Goal: Task Accomplishment & Management: Use online tool/utility

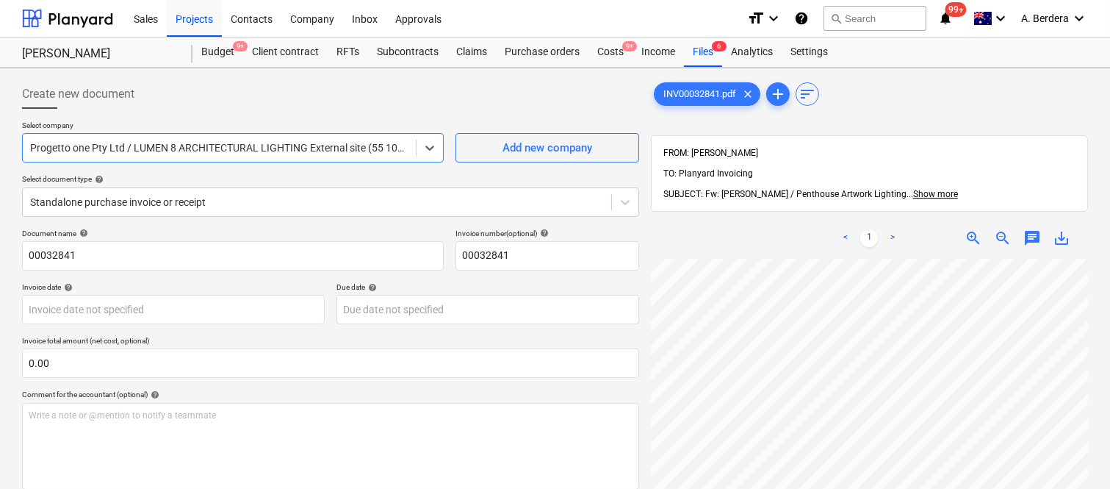
scroll to position [490, 148]
click at [706, 50] on div "Files 6" at bounding box center [703, 51] width 38 height 29
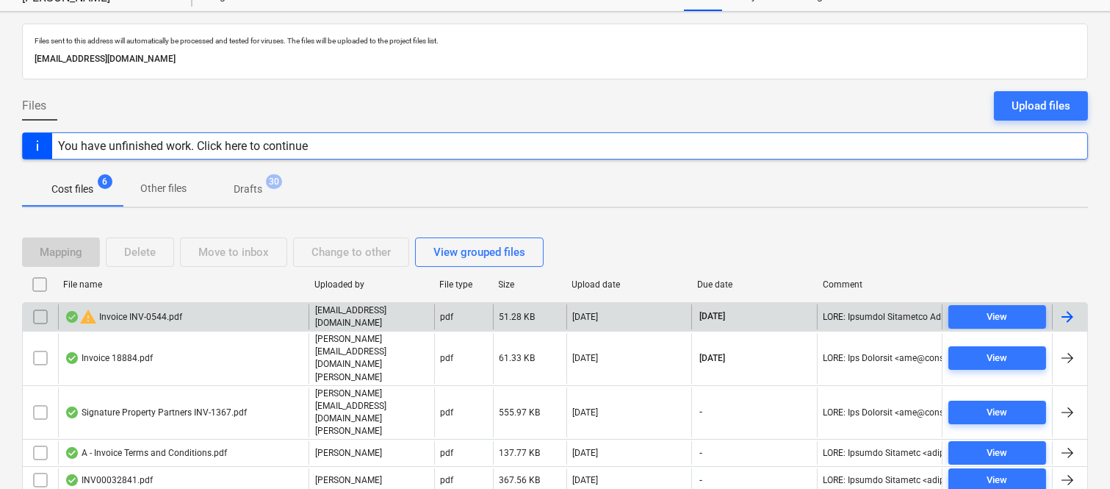
scroll to position [86, 0]
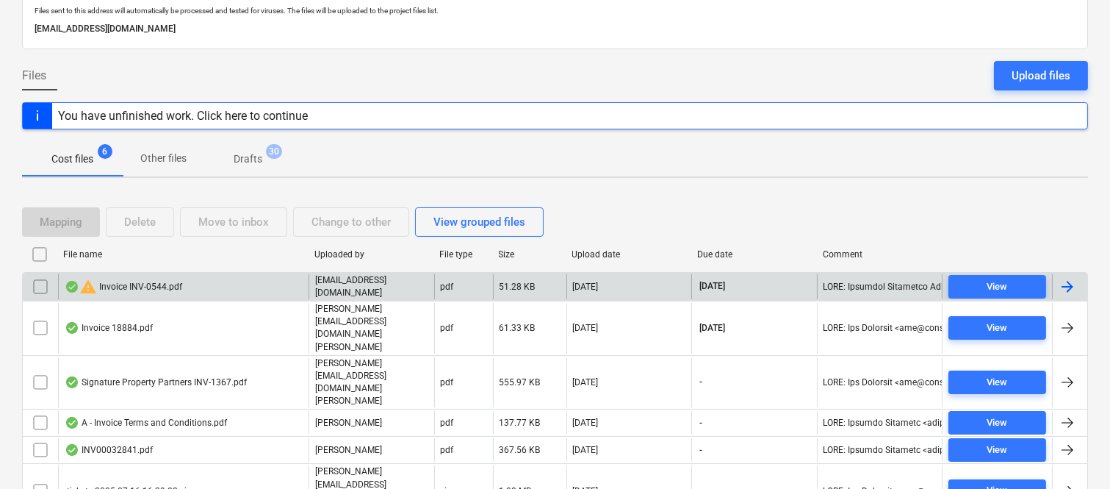
click at [266, 292] on div "warning Invoice INV-0544.pdf" at bounding box center [183, 286] width 251 height 25
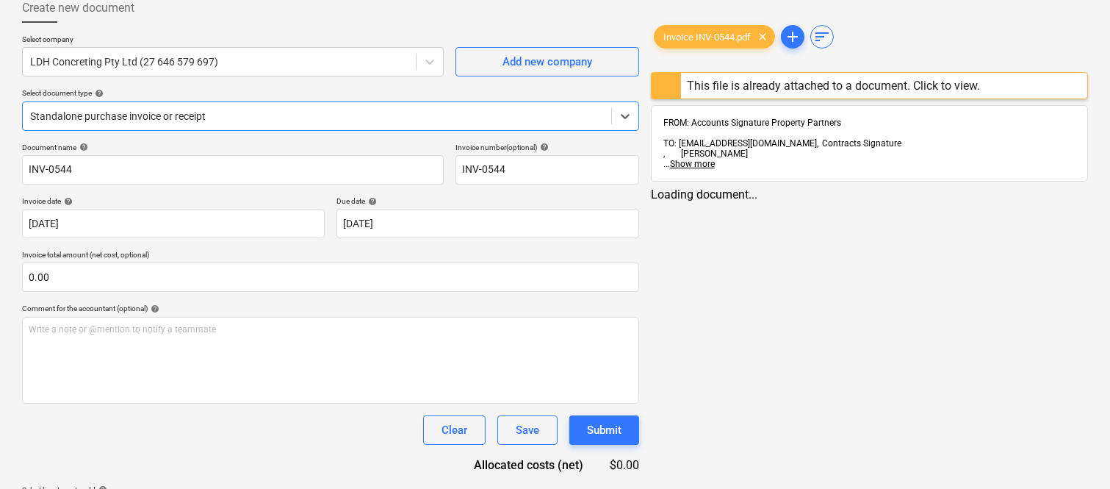
type input "INV-0544"
type input "[DATE]"
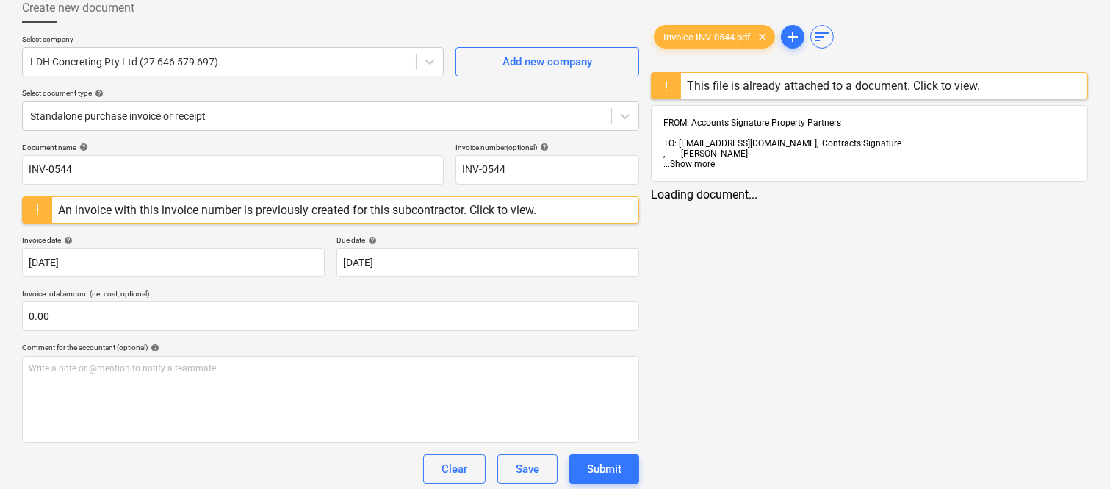
click at [250, 206] on div "An invoice with this invoice number is previously created for this subcontracto…" at bounding box center [297, 210] width 478 height 14
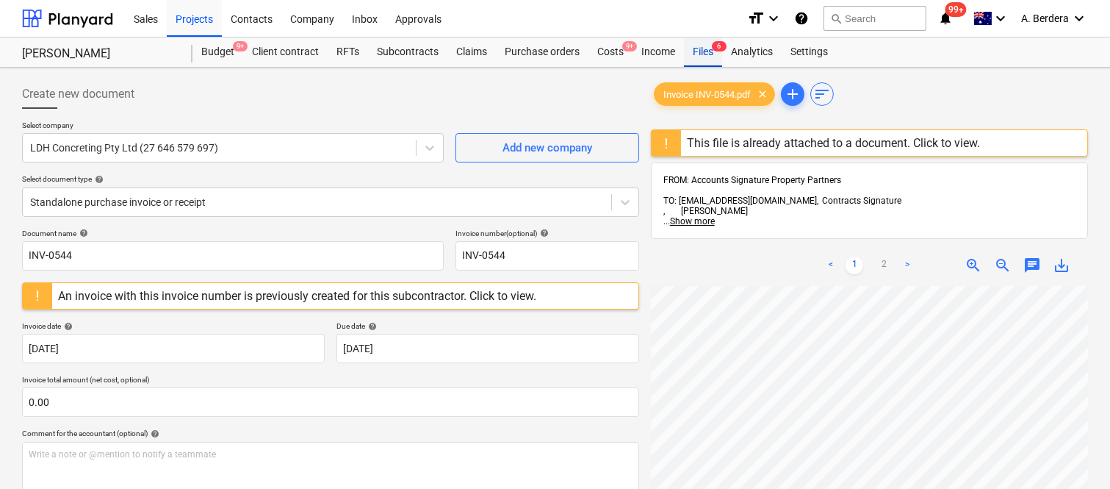
click at [699, 53] on div "Files 6" at bounding box center [703, 51] width 38 height 29
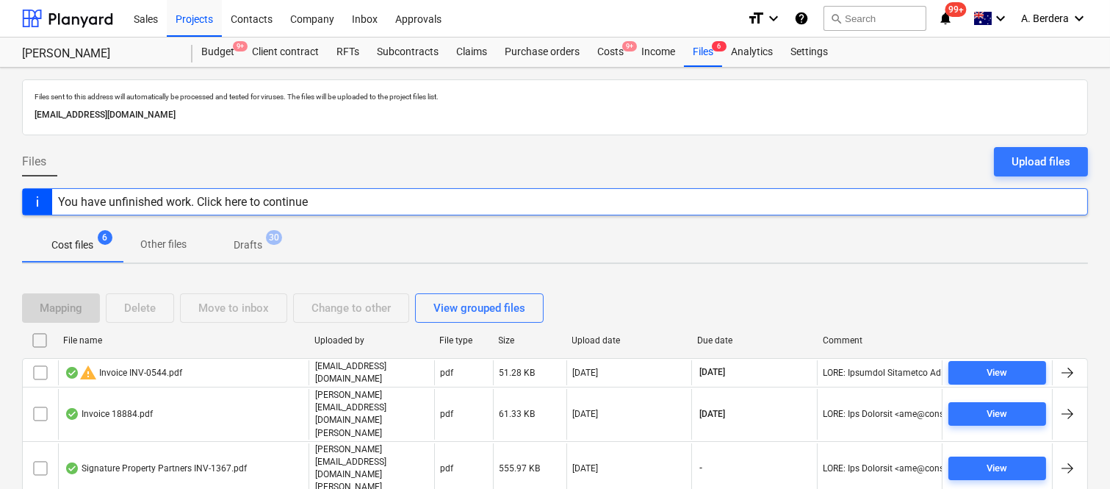
click at [42, 372] on input "checkbox" at bounding box center [41, 373] width 24 height 24
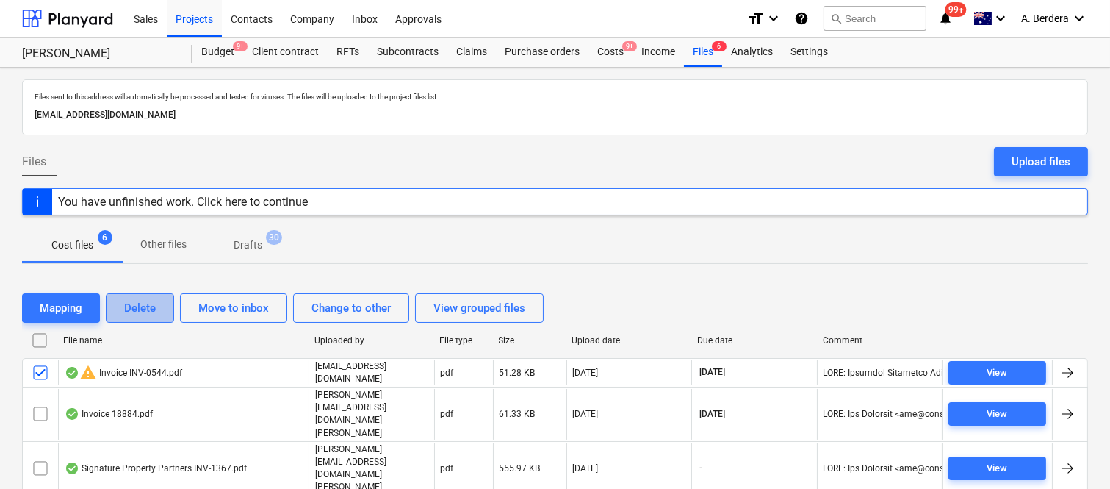
click at [145, 300] on div "Delete" at bounding box center [140, 307] width 32 height 19
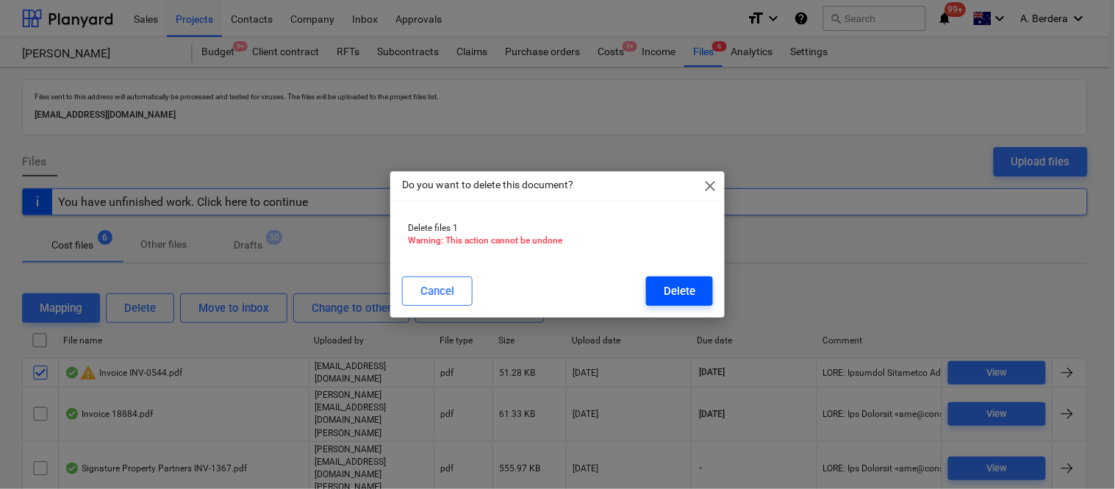
click at [675, 294] on div "Delete" at bounding box center [680, 290] width 32 height 19
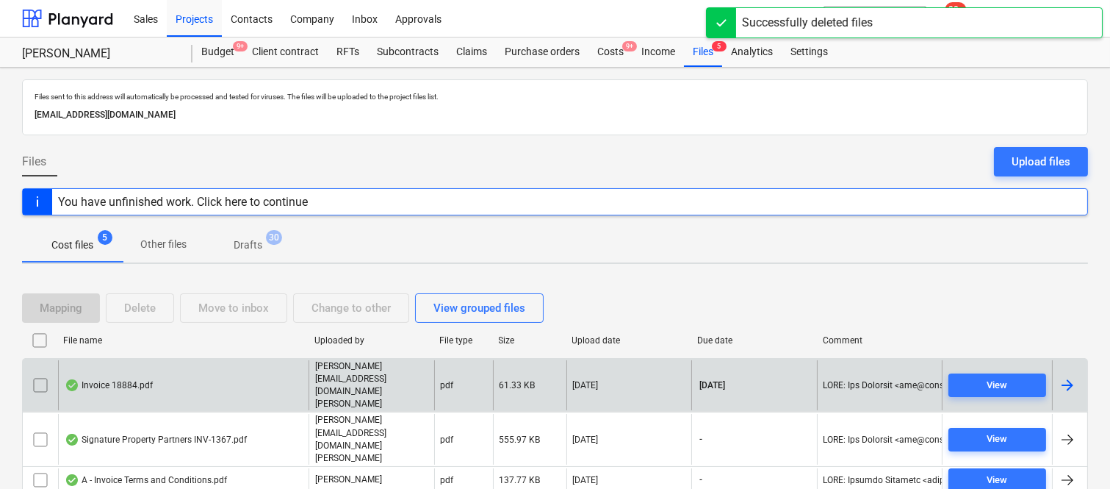
click at [254, 366] on div "Invoice 18884.pdf" at bounding box center [183, 385] width 251 height 51
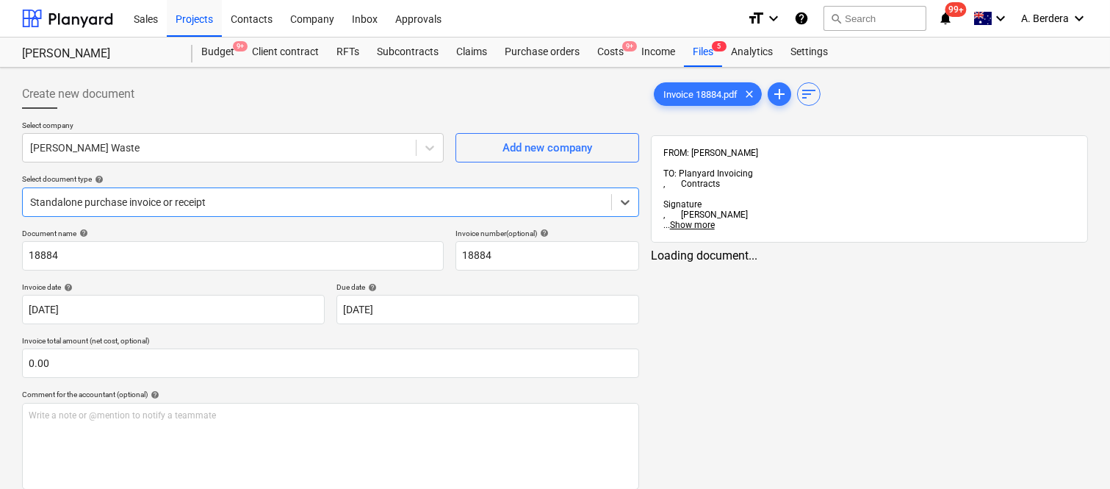
type input "18884"
type input "[DATE]"
click at [265, 198] on div at bounding box center [317, 202] width 574 height 15
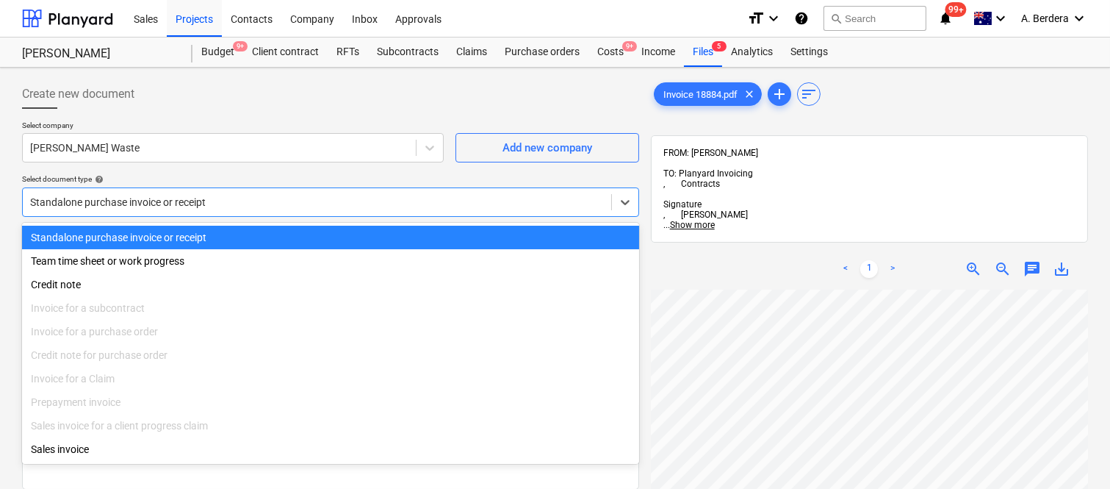
click at [247, 231] on div "Standalone purchase invoice or receipt" at bounding box center [330, 238] width 617 height 24
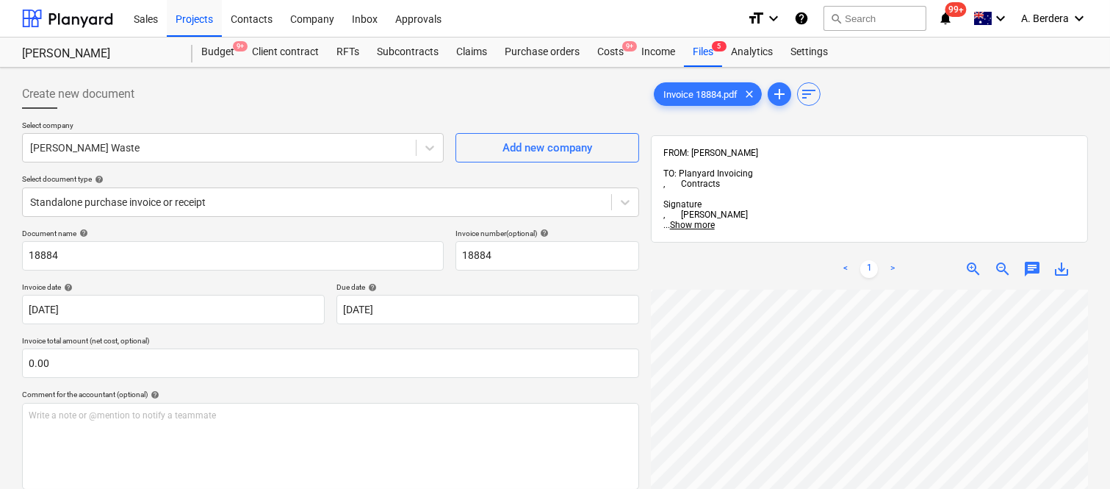
scroll to position [31, 213]
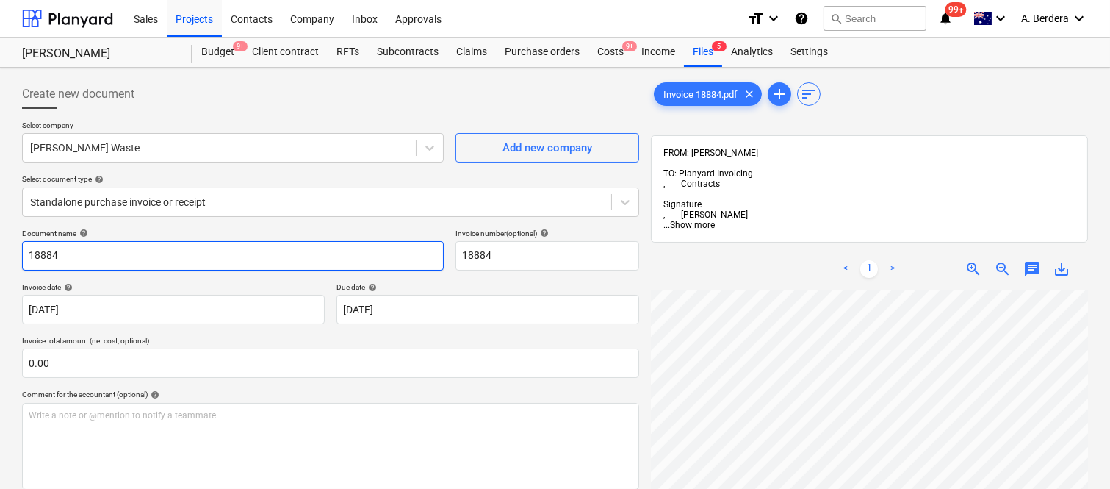
click at [24, 253] on input "18884" at bounding box center [233, 255] width 422 height 29
type input "[PERSON_NAME] WASTE INV- 18884"
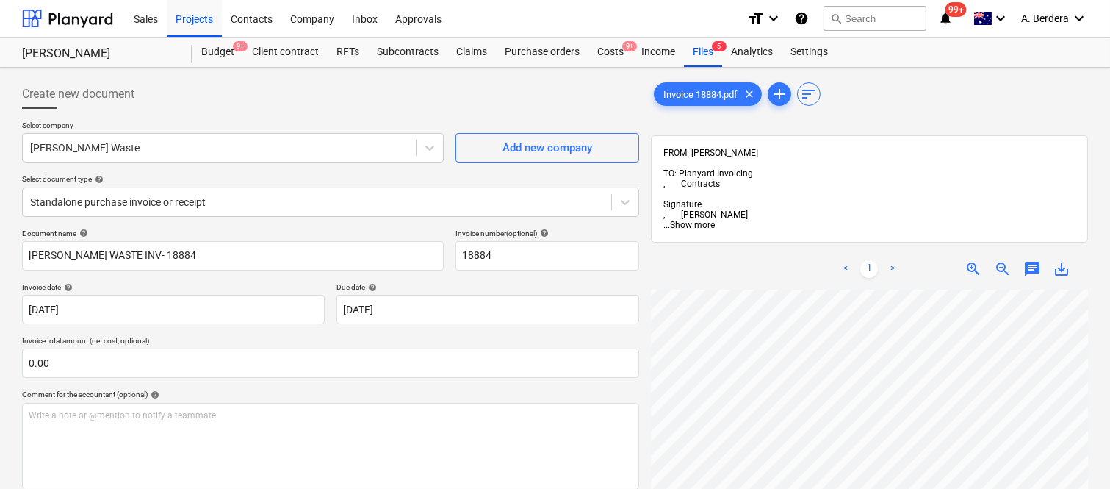
scroll to position [489, 0]
click at [1098, 334] on div "Create new document Select company [PERSON_NAME] Waste Add new company Select d…" at bounding box center [555, 408] width 1110 height 681
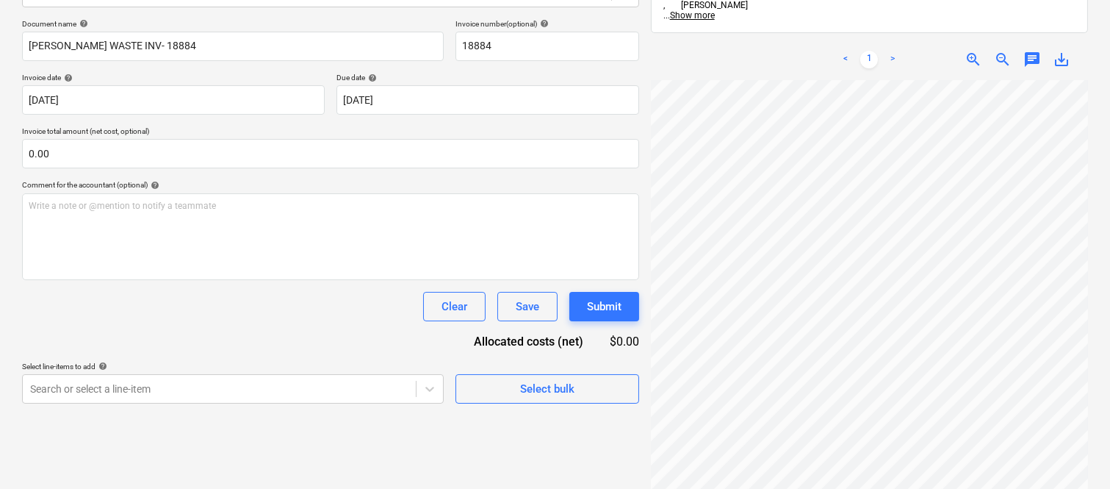
scroll to position [267, 226]
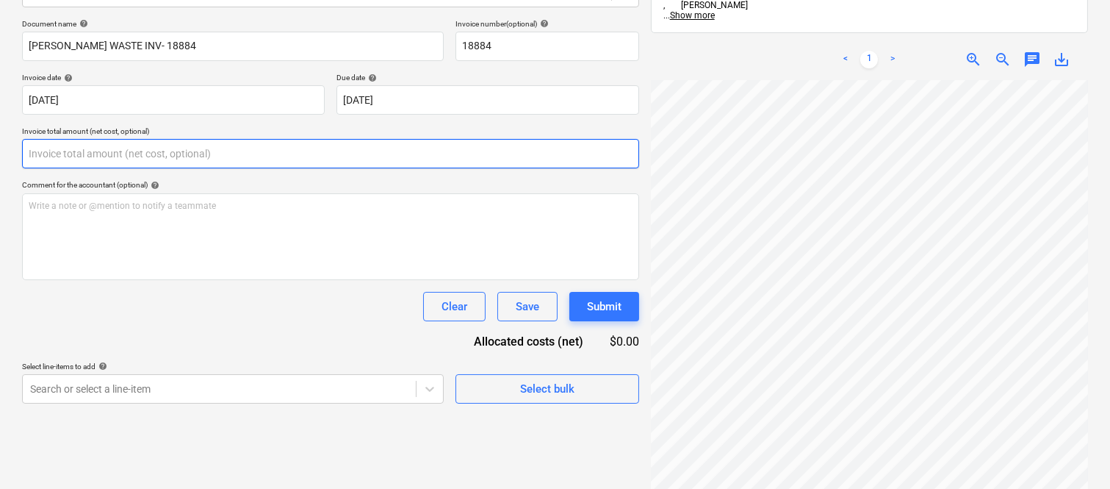
click at [137, 144] on input "text" at bounding box center [330, 153] width 617 height 29
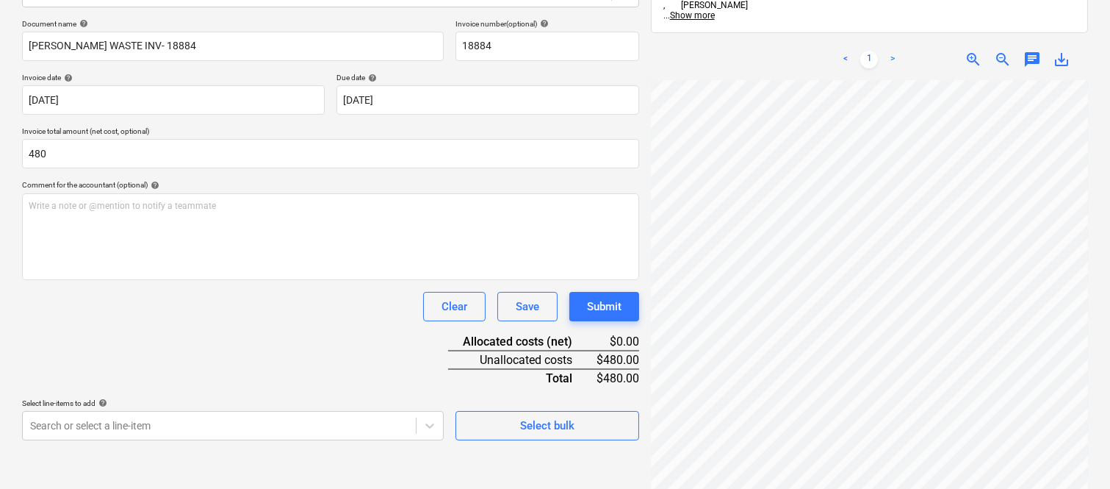
type input "480.00"
click at [110, 322] on div "Document name help [PERSON_NAME] WASTE INV- 18884 Invoice number (optional) hel…" at bounding box center [330, 229] width 617 height 421
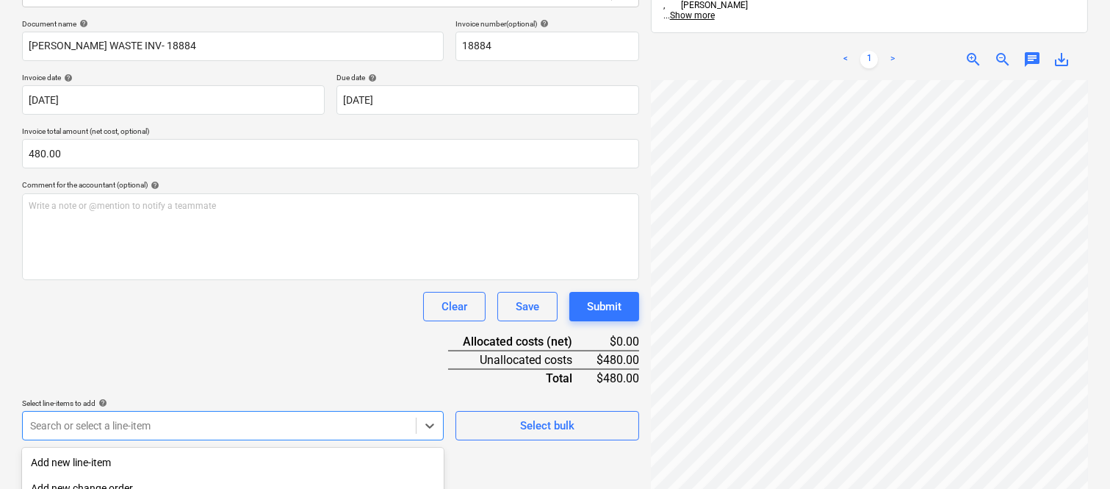
scroll to position [391, 0]
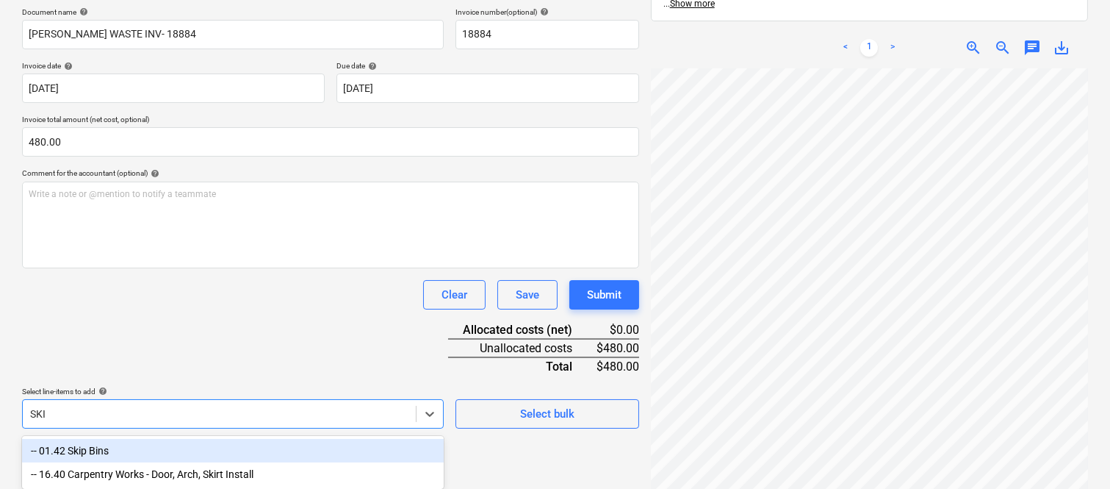
type input "SKIP"
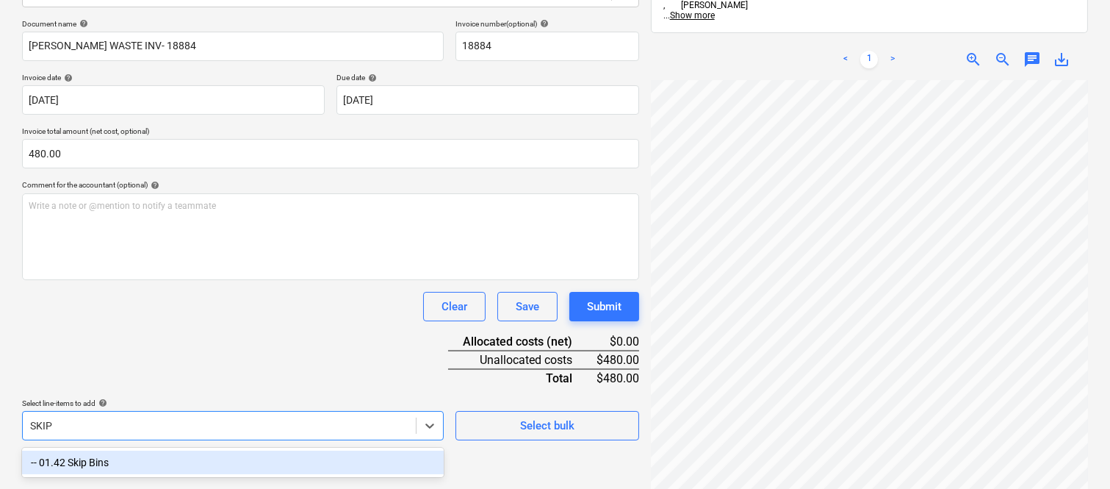
click at [113, 459] on div "-- 01.42 Skip Bins" at bounding box center [233, 462] width 422 height 24
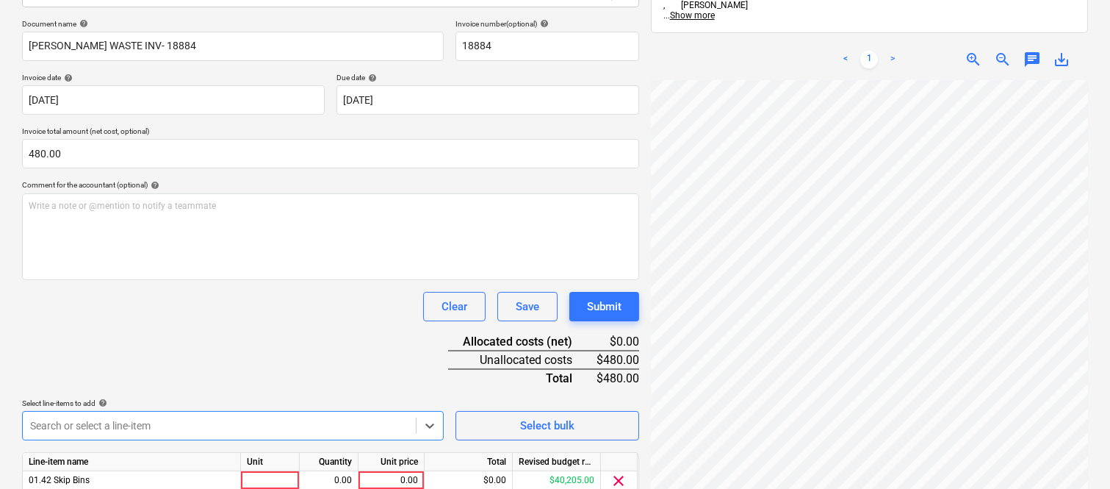
click at [136, 419] on div at bounding box center [219, 425] width 378 height 15
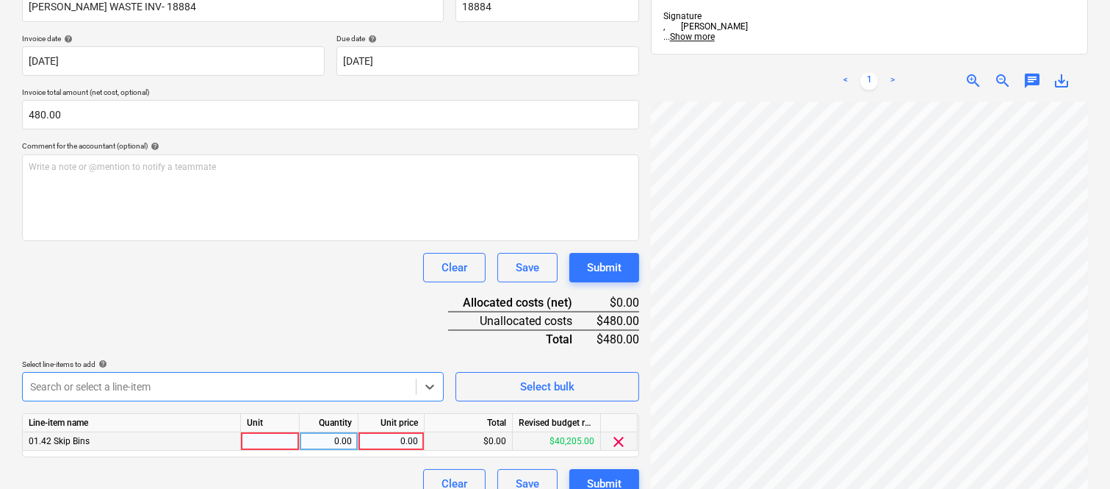
scroll to position [270, 0]
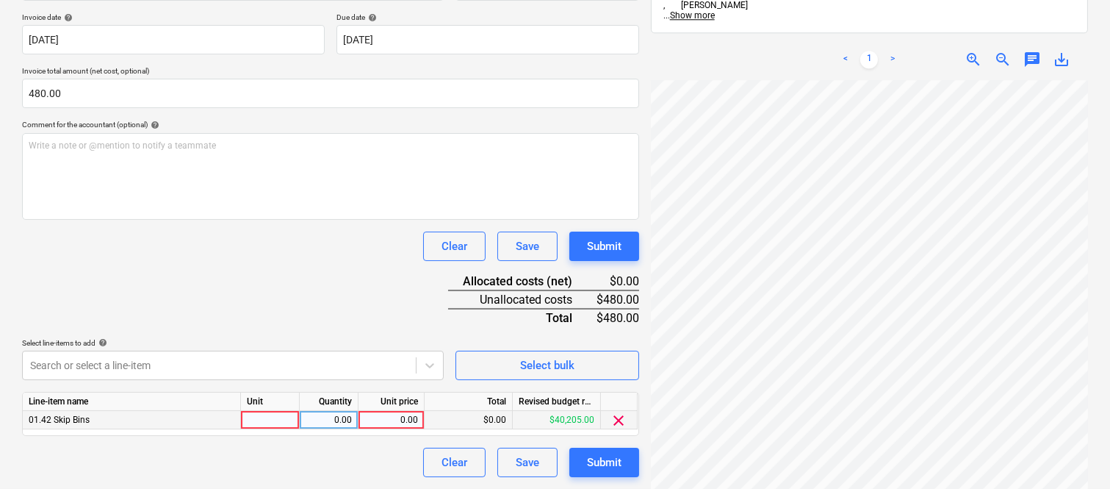
click at [278, 416] on div at bounding box center [270, 420] width 59 height 18
type input "INVOICE"
click at [331, 425] on div "0.00" at bounding box center [329, 420] width 46 height 18
type input "1"
click at [391, 426] on div "0.00" at bounding box center [391, 420] width 54 height 18
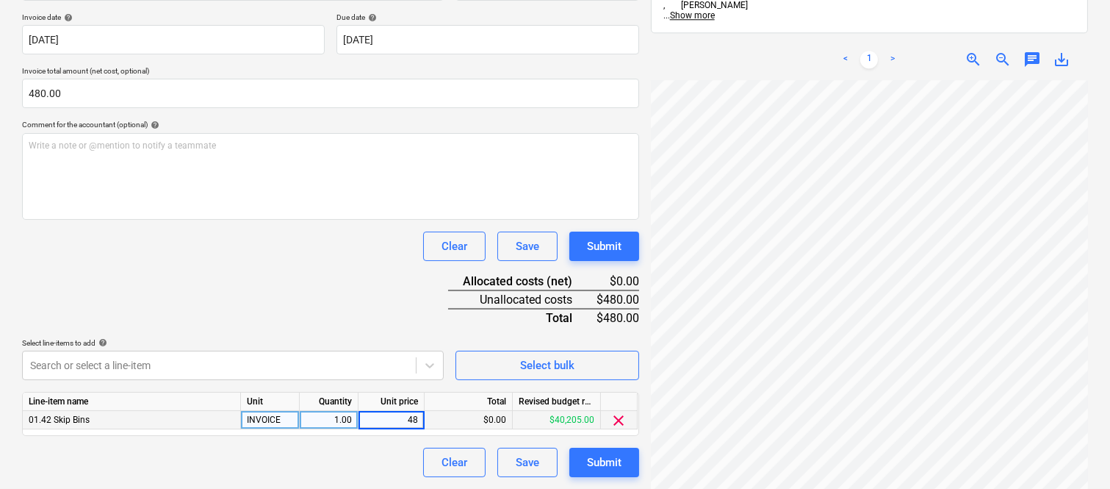
type input "480"
click at [367, 451] on div "Clear Save Submit" at bounding box center [330, 462] width 617 height 29
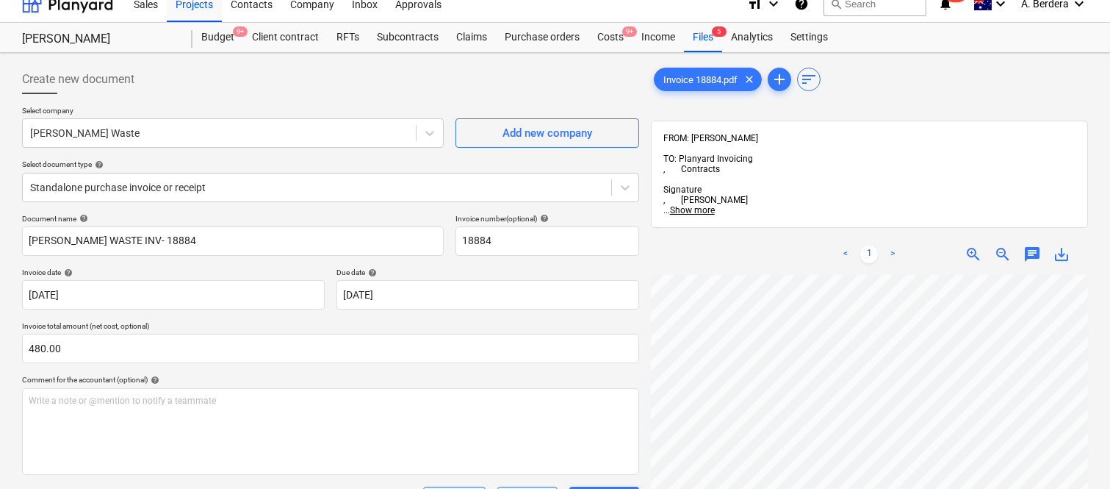
scroll to position [0, 0]
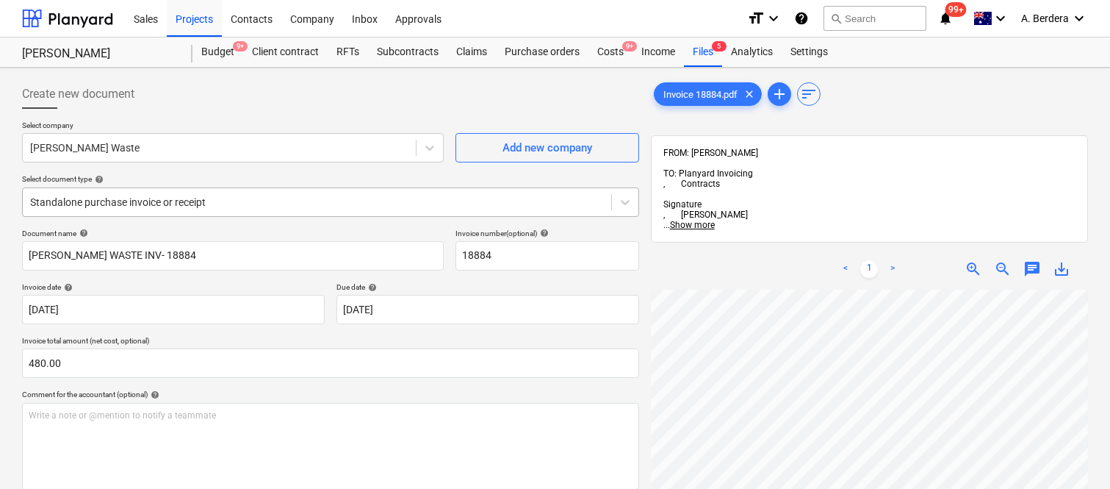
click at [275, 196] on div at bounding box center [317, 202] width 574 height 15
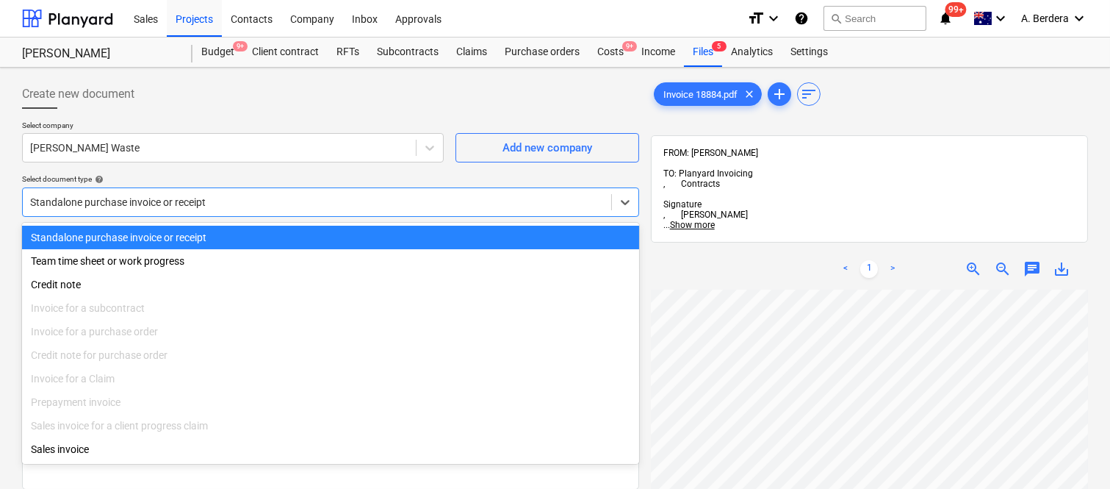
click at [284, 229] on div "Standalone purchase invoice or receipt" at bounding box center [330, 238] width 617 height 24
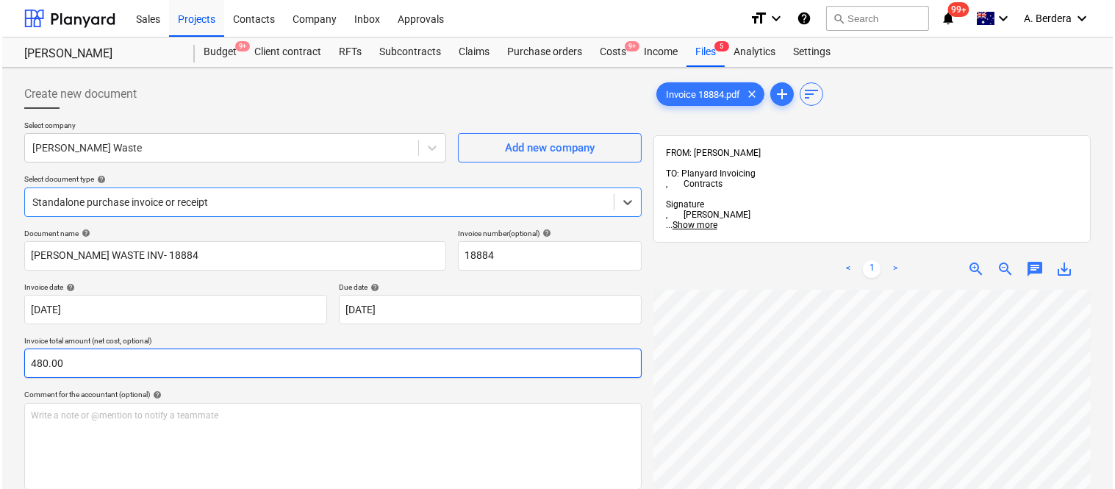
scroll to position [270, 0]
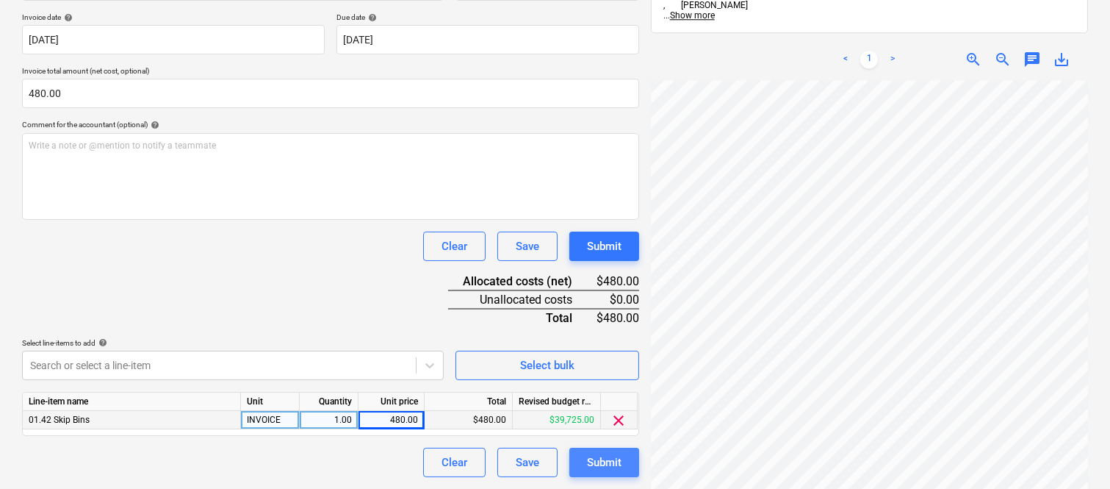
click at [616, 459] on div "Submit" at bounding box center [604, 462] width 35 height 19
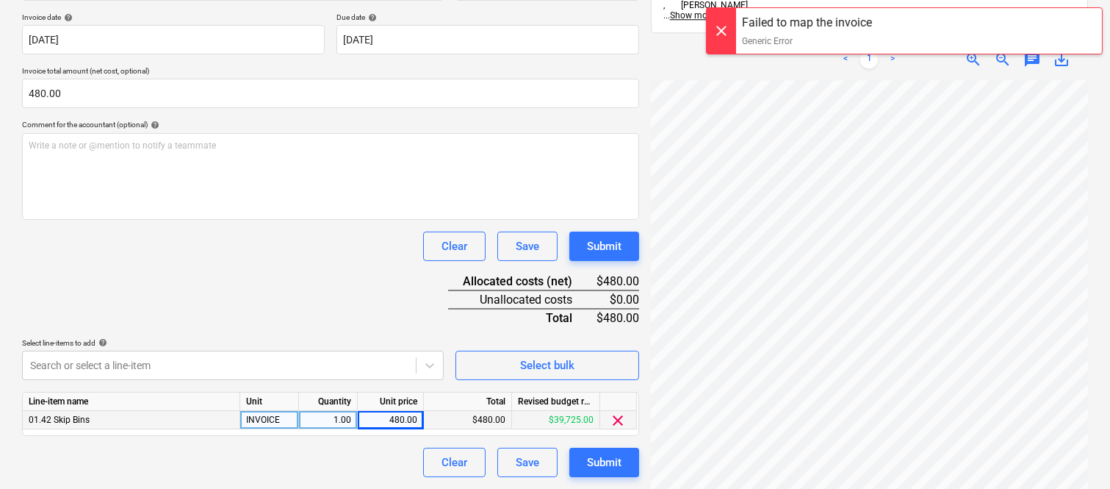
click at [724, 32] on div at bounding box center [721, 31] width 29 height 46
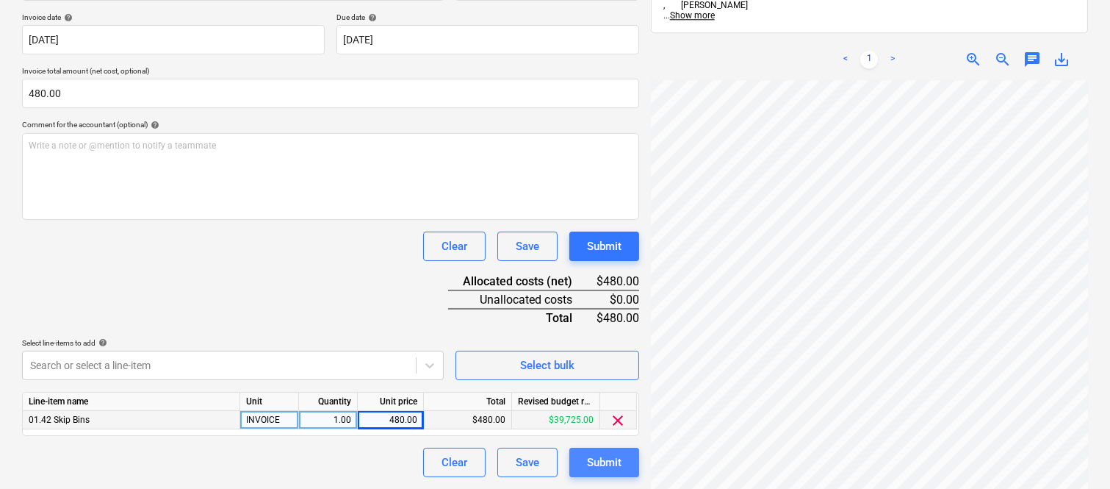
click at [613, 461] on div "Submit" at bounding box center [604, 462] width 35 height 19
